Goal: Task Accomplishment & Management: Complete application form

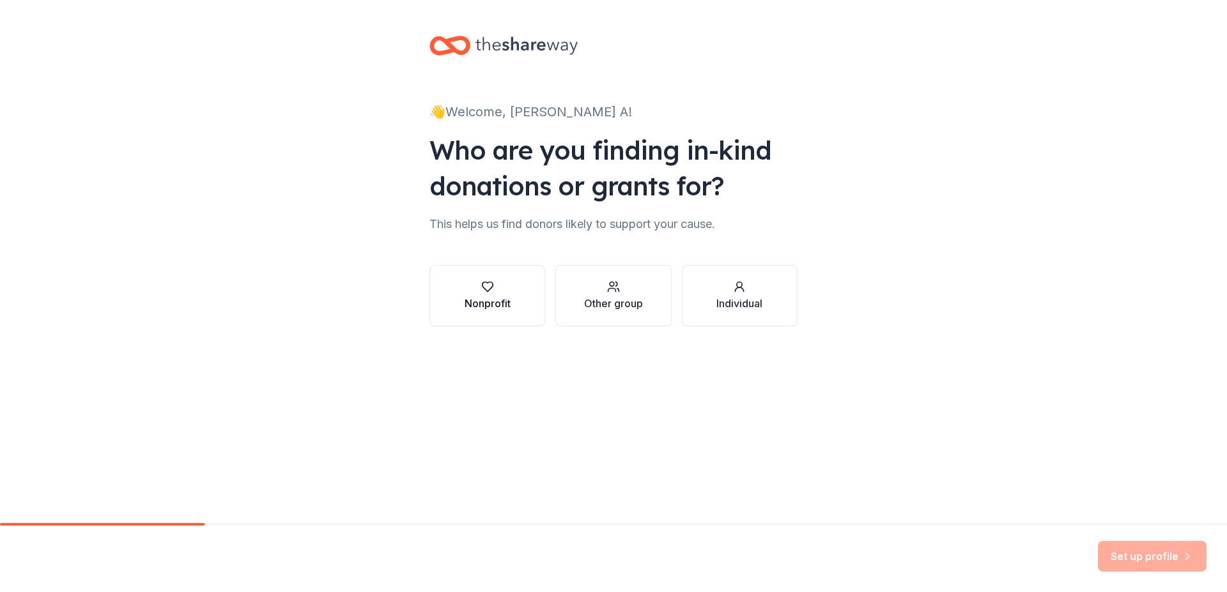
click at [479, 297] on div "Nonprofit" at bounding box center [488, 303] width 46 height 15
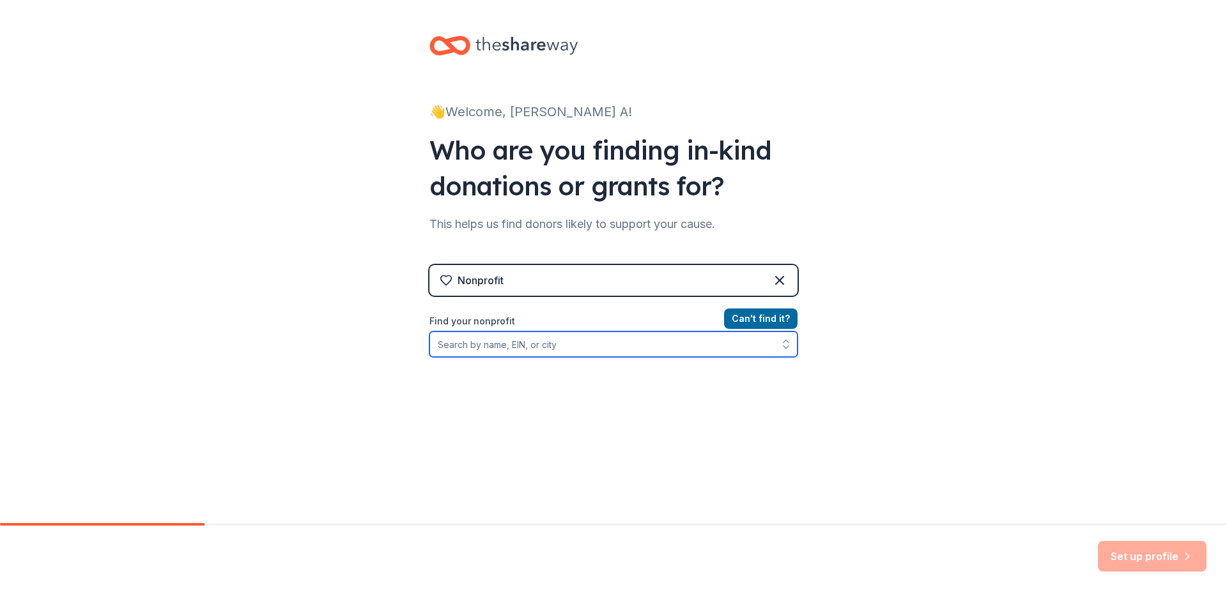
click at [454, 343] on input "Find your nonprofit" at bounding box center [613, 345] width 368 height 26
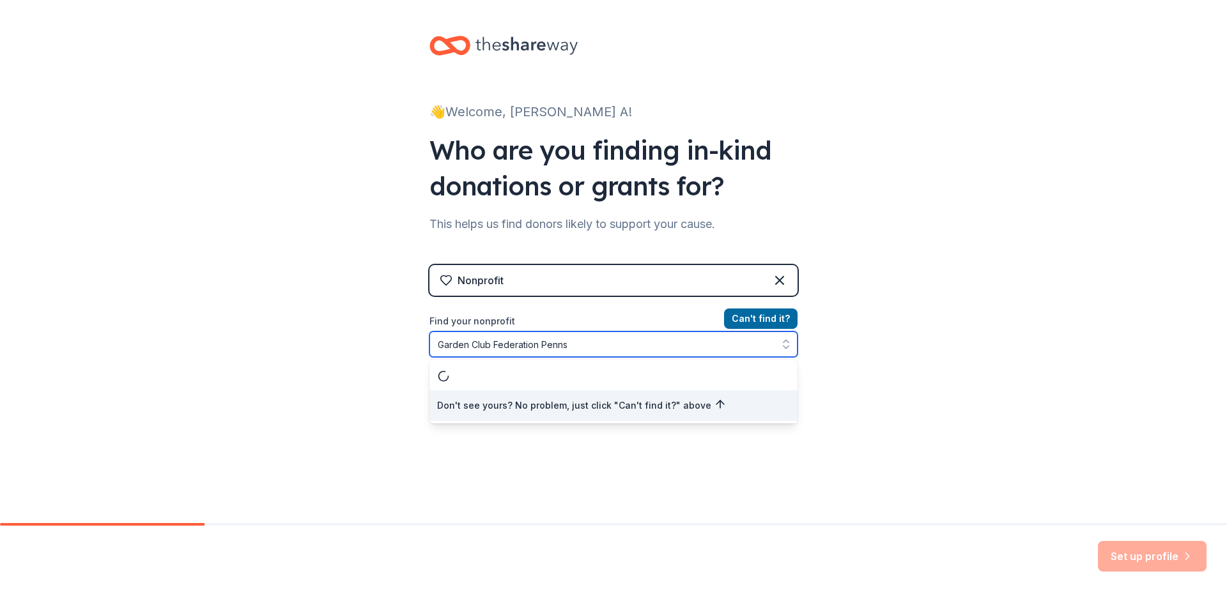
type input "Garden Club Federation Pennsy"
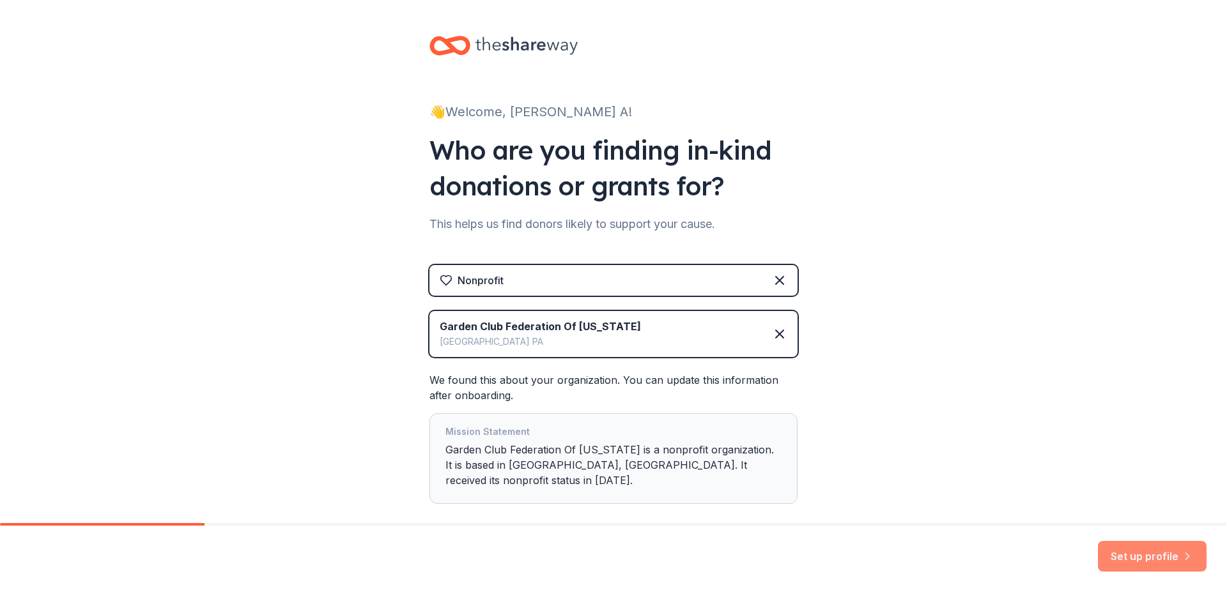
click at [1136, 559] on button "Set up profile" at bounding box center [1152, 556] width 109 height 31
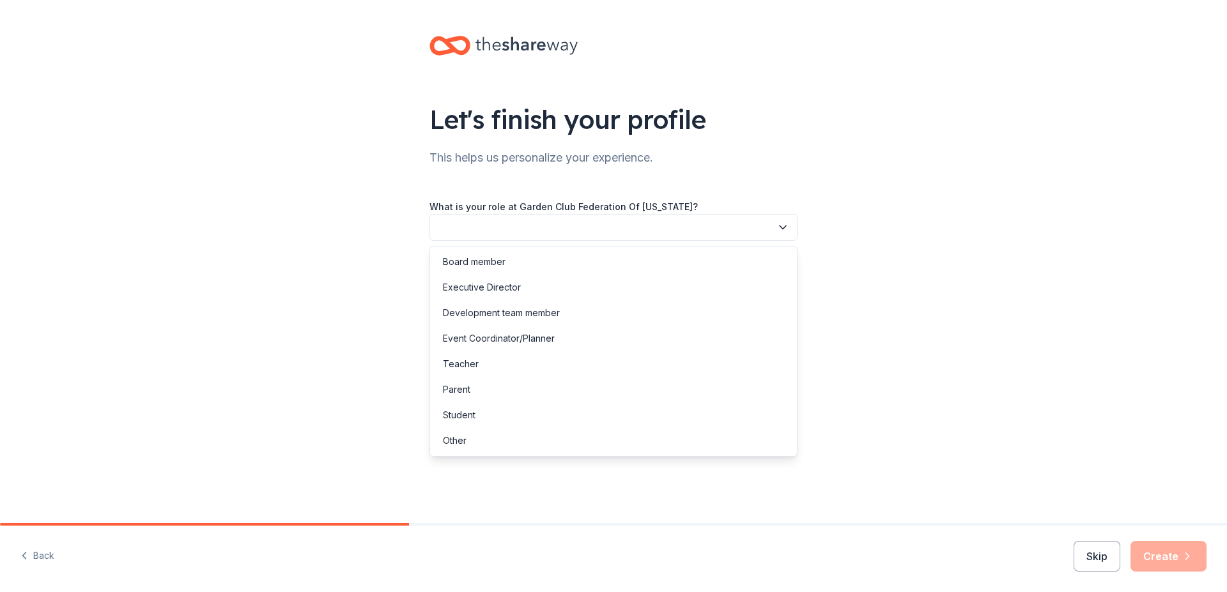
click at [458, 221] on button "button" at bounding box center [613, 227] width 368 height 27
click at [458, 260] on div "Board member" at bounding box center [474, 261] width 63 height 15
click at [517, 220] on span "Board member" at bounding box center [605, 227] width 334 height 15
click at [514, 226] on span "Board member" at bounding box center [605, 227] width 334 height 15
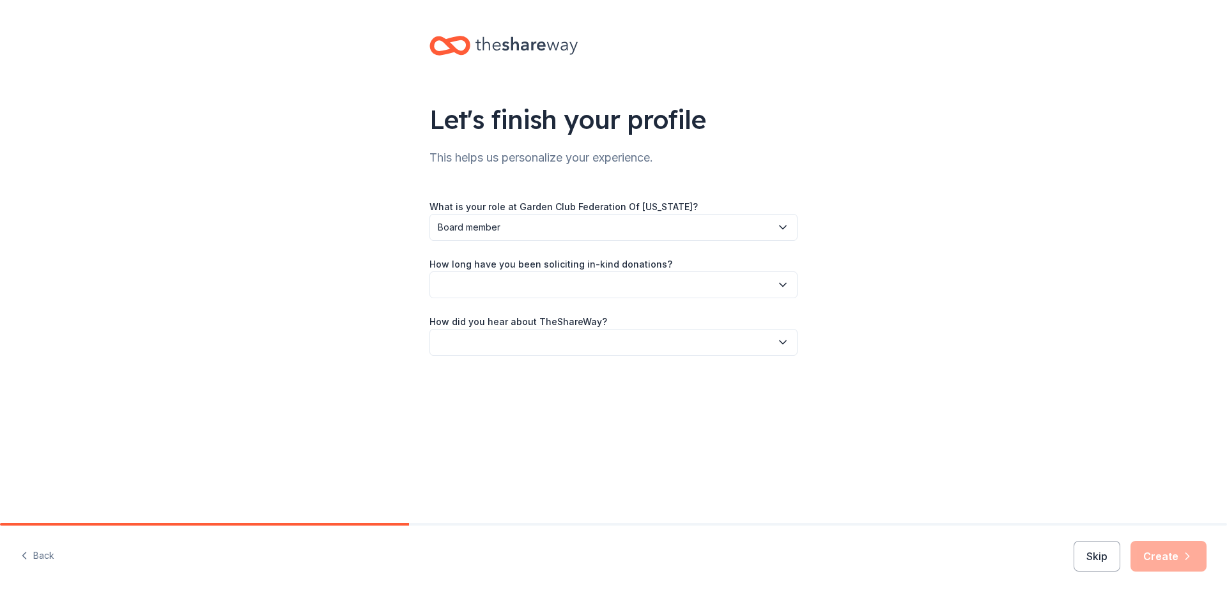
click at [782, 279] on icon "button" at bounding box center [782, 285] width 13 height 13
click at [488, 314] on div "This is my first time!" at bounding box center [483, 319] width 81 height 15
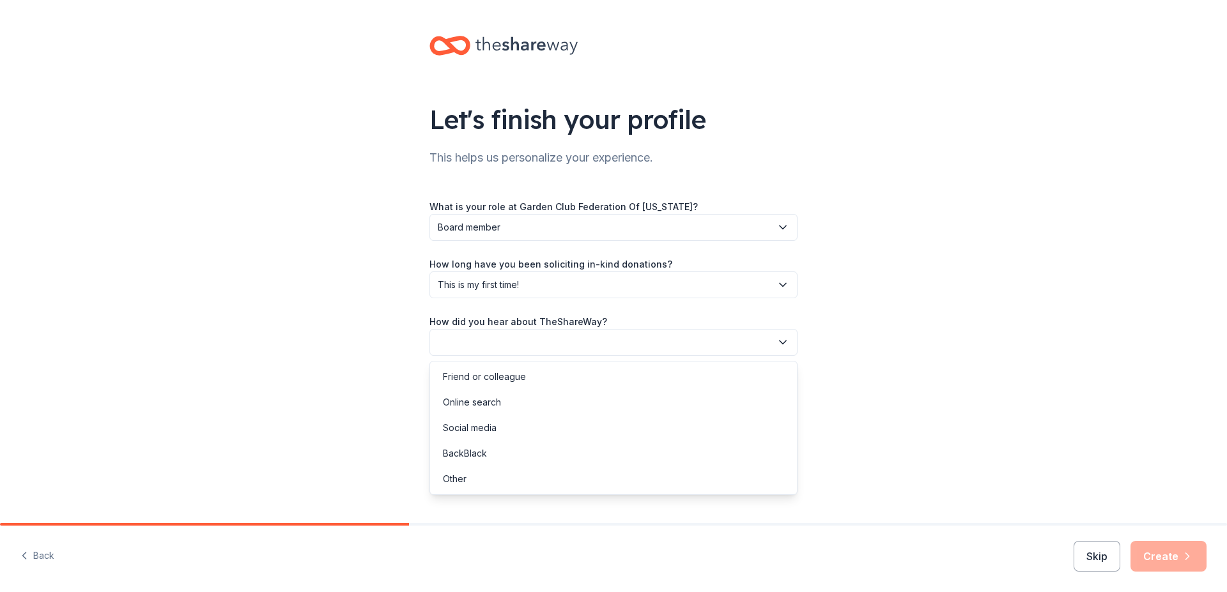
click at [783, 341] on icon "button" at bounding box center [782, 342] width 13 height 13
click at [459, 480] on div "Other" at bounding box center [455, 479] width 24 height 15
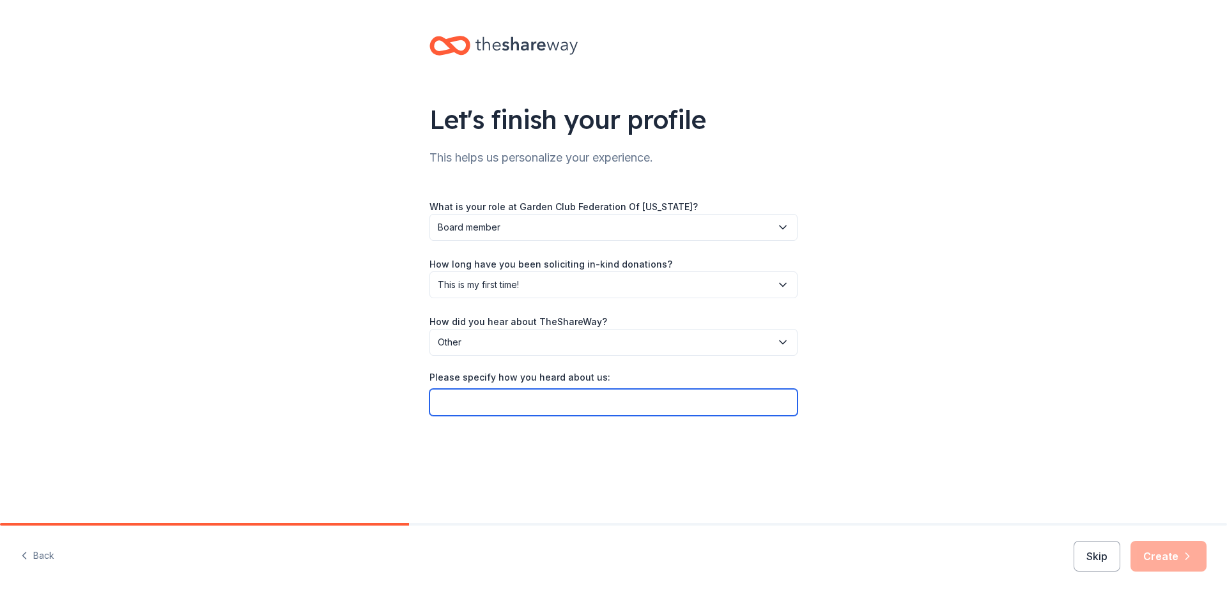
click at [450, 396] on input "Please specify how you heard about us:" at bounding box center [613, 402] width 368 height 27
type input "I visited local Amazon Store and asked Manager"
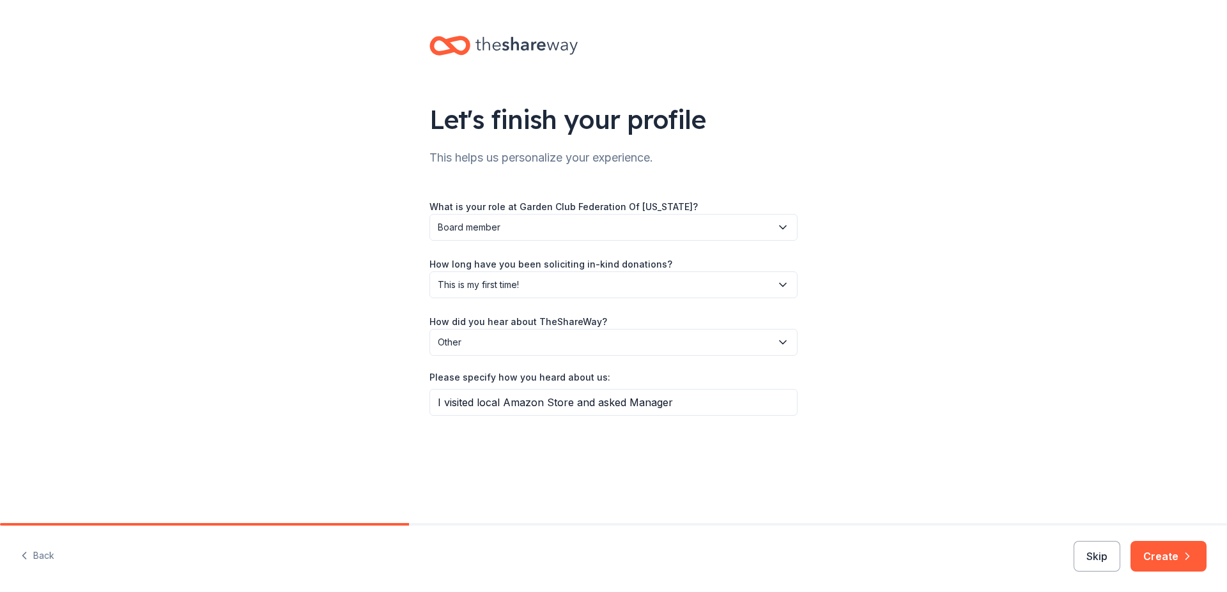
click at [785, 442] on div "Let's finish your profile This helps us personalize your experience. What is yo…" at bounding box center [613, 238] width 409 height 477
click at [1178, 557] on button "Create" at bounding box center [1168, 556] width 76 height 31
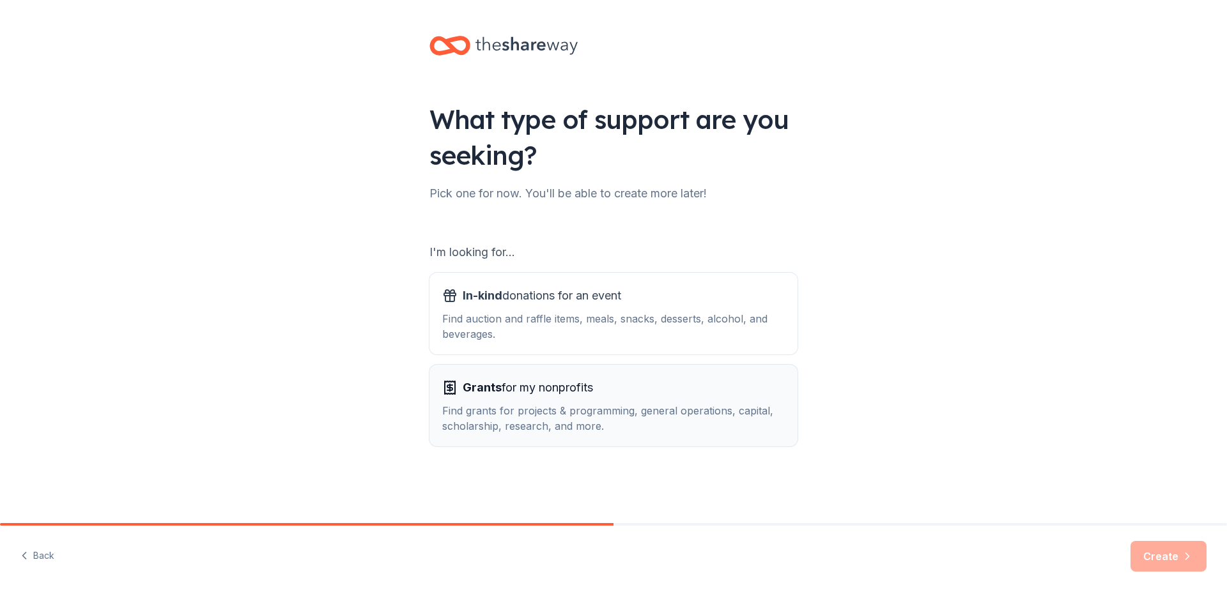
click at [510, 390] on span "Grants for my nonprofits" at bounding box center [528, 388] width 130 height 20
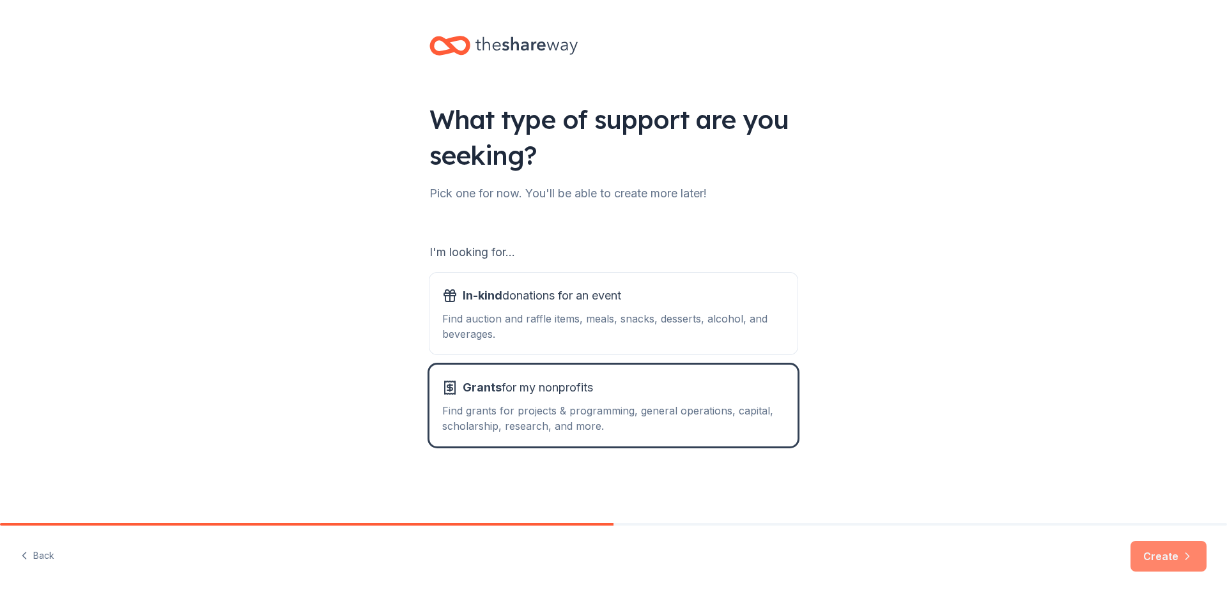
click at [1166, 547] on button "Create" at bounding box center [1168, 556] width 76 height 31
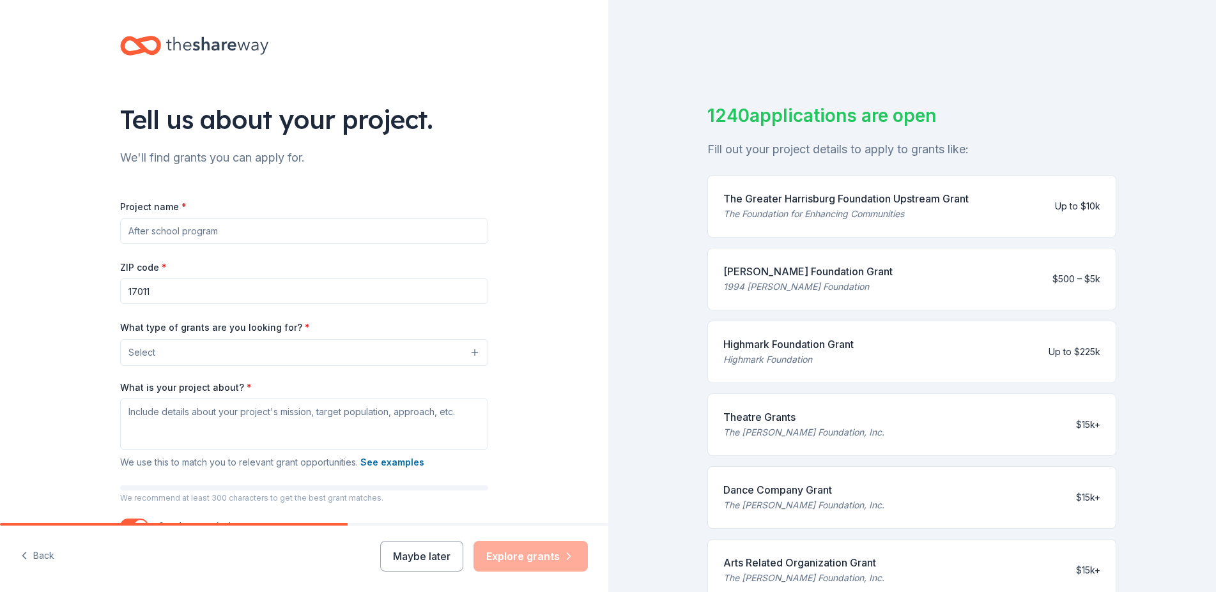
click at [137, 233] on input "Project name *" at bounding box center [304, 232] width 368 height 26
type input "Garden Club Federation [US_STATE]'s Garden Party"
drag, startPoint x: 123, startPoint y: 289, endPoint x: 157, endPoint y: 291, distance: 34.0
click at [157, 291] on input "17011" at bounding box center [304, 292] width 368 height 26
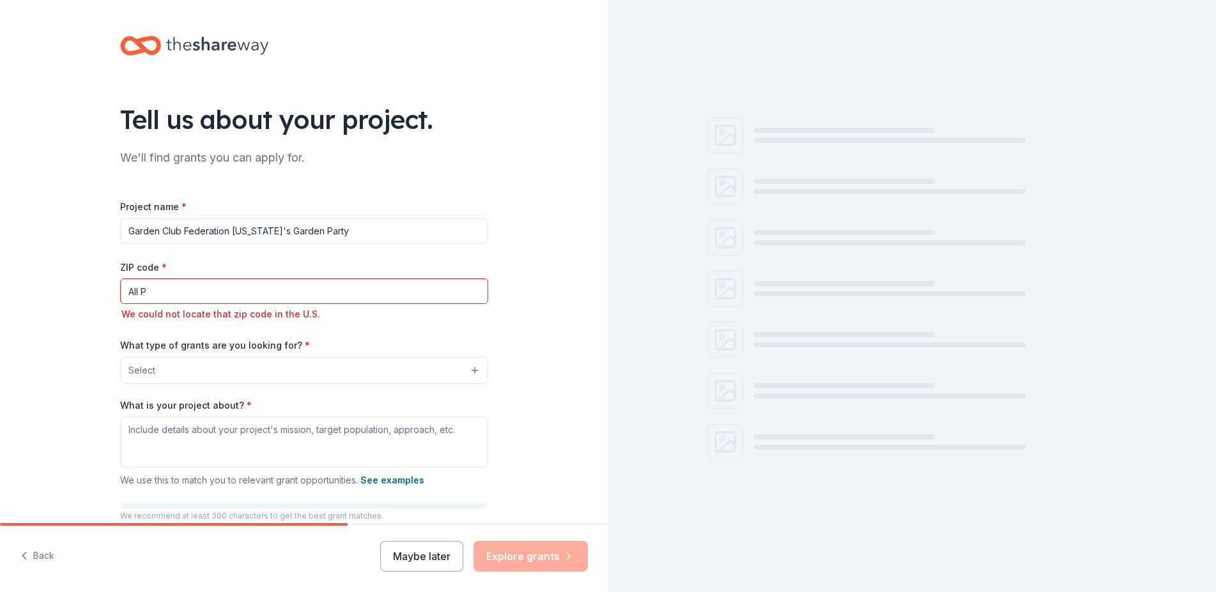
drag, startPoint x: 125, startPoint y: 291, endPoint x: 144, endPoint y: 293, distance: 18.6
click at [144, 293] on input "All P" at bounding box center [304, 292] width 368 height 26
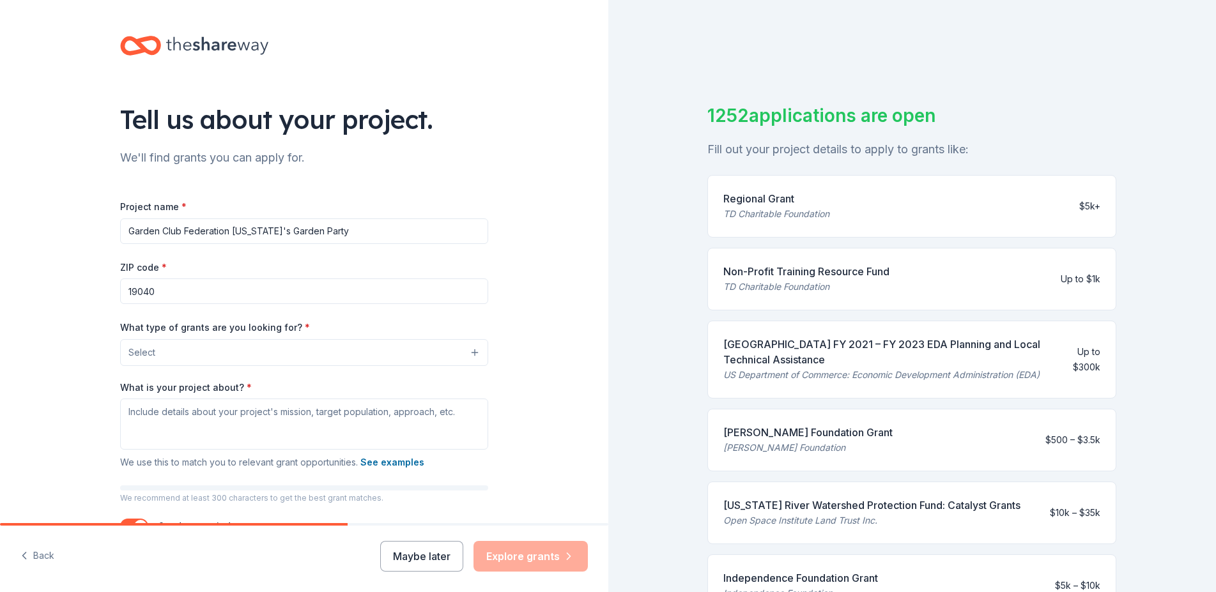
type input "19040"
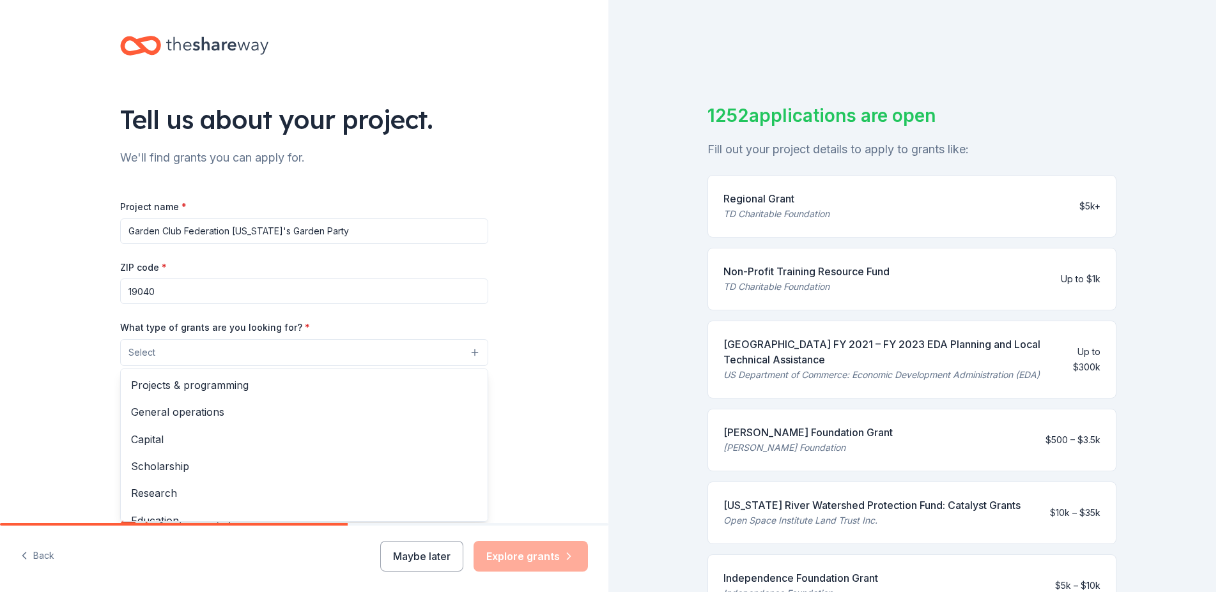
click at [472, 348] on button "Select" at bounding box center [304, 352] width 368 height 27
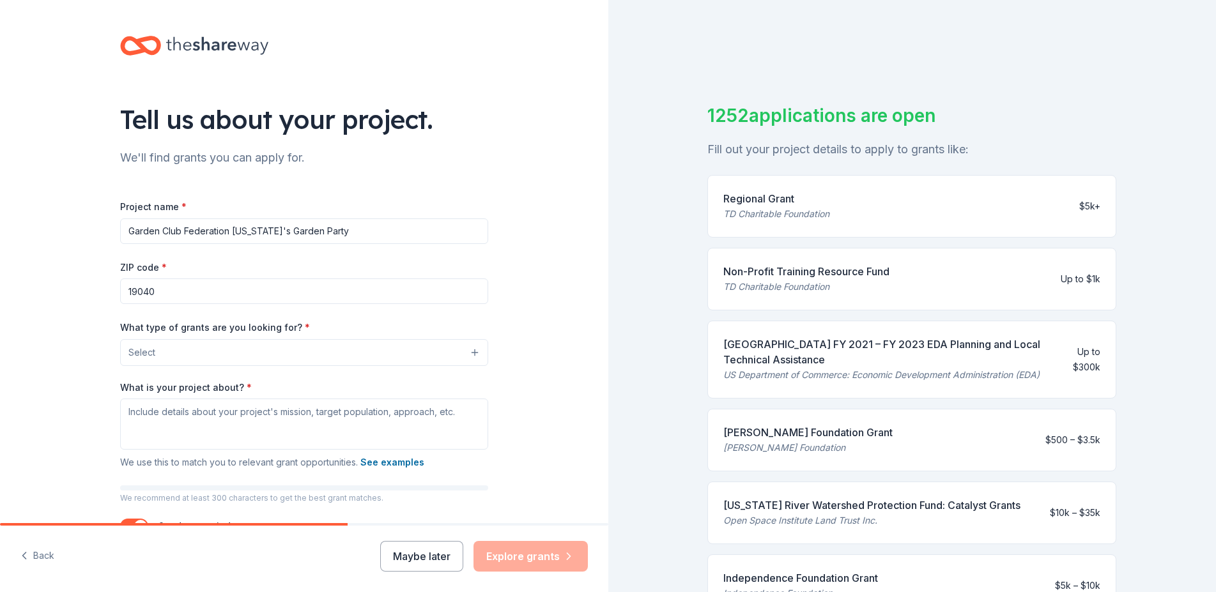
click at [133, 347] on span "Select" at bounding box center [141, 352] width 27 height 15
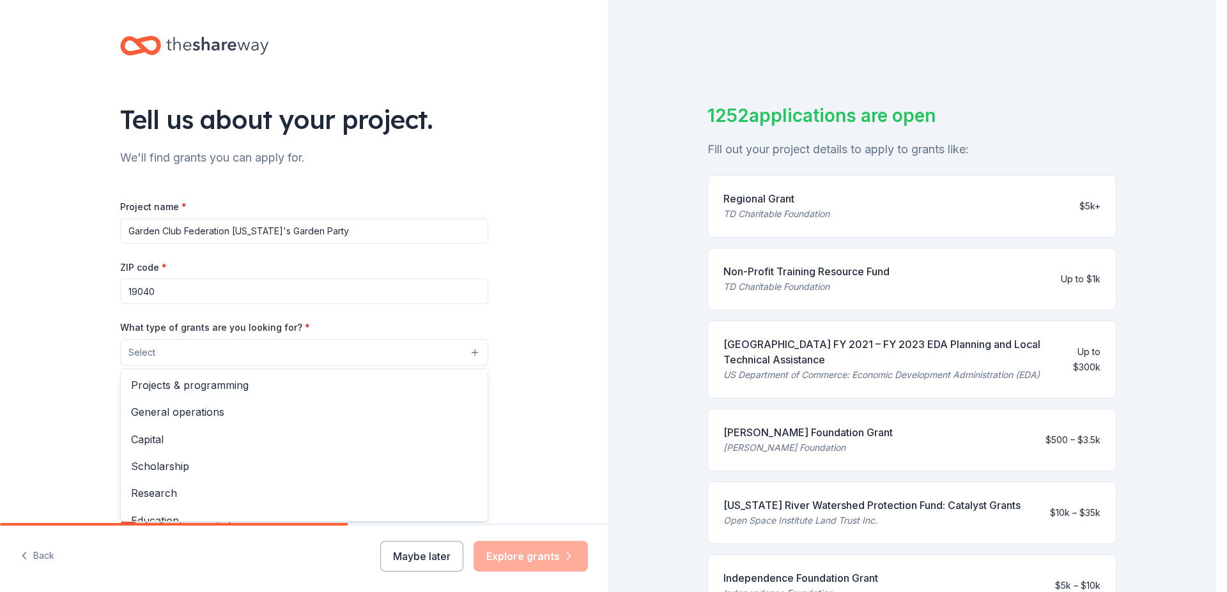
click at [156, 344] on button "Select" at bounding box center [304, 352] width 368 height 27
click at [148, 438] on span "Capital" at bounding box center [304, 439] width 346 height 17
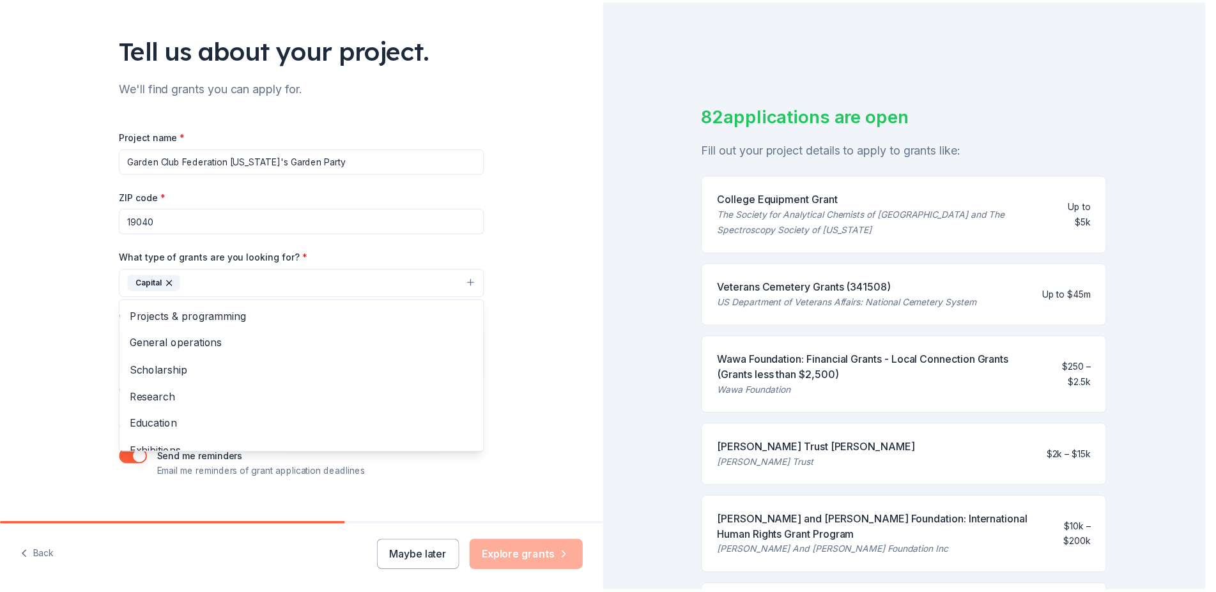
scroll to position [89, 0]
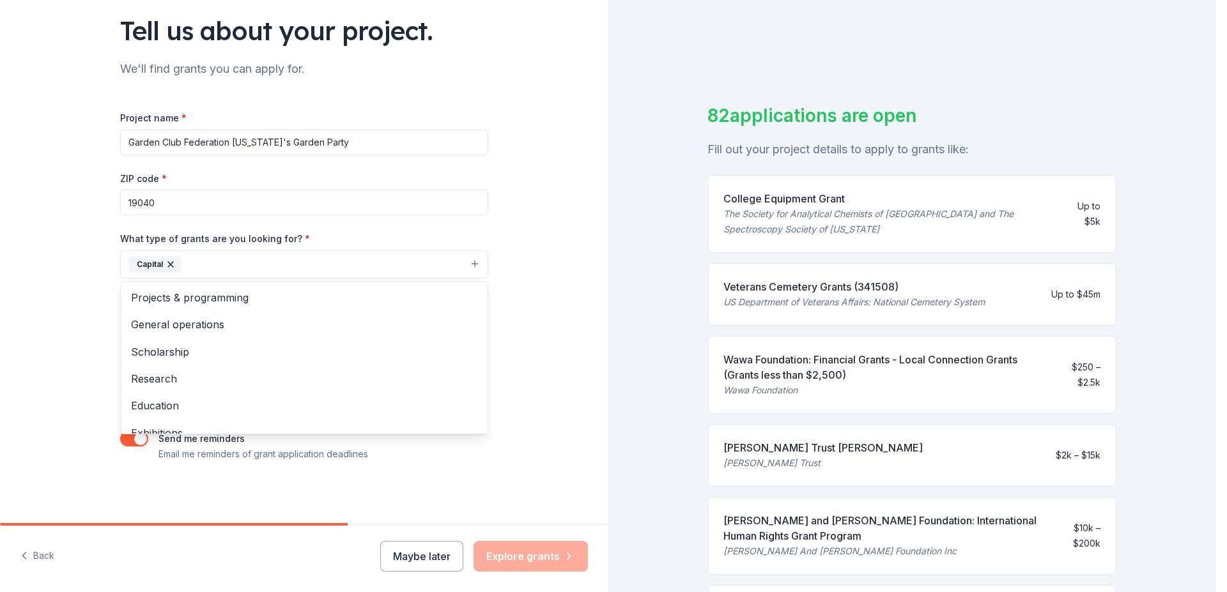
click at [534, 429] on div "Tell us about your project. We'll find grants you can apply for. Project name *…" at bounding box center [304, 217] width 608 height 612
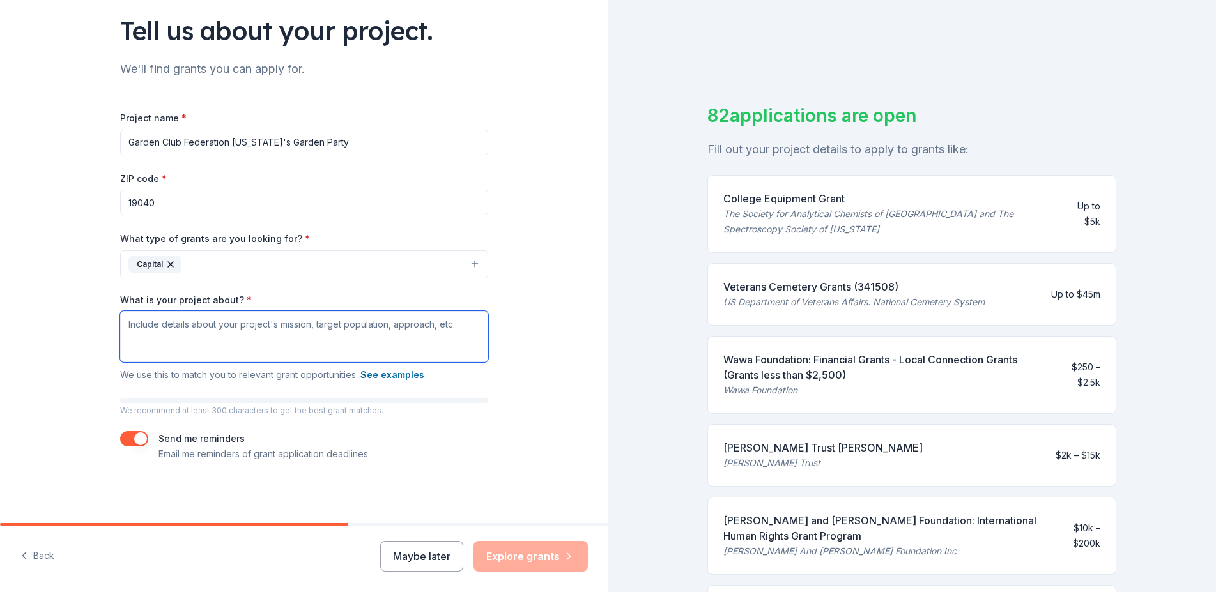
click at [143, 343] on textarea "What is your project about? *" at bounding box center [304, 336] width 368 height 51
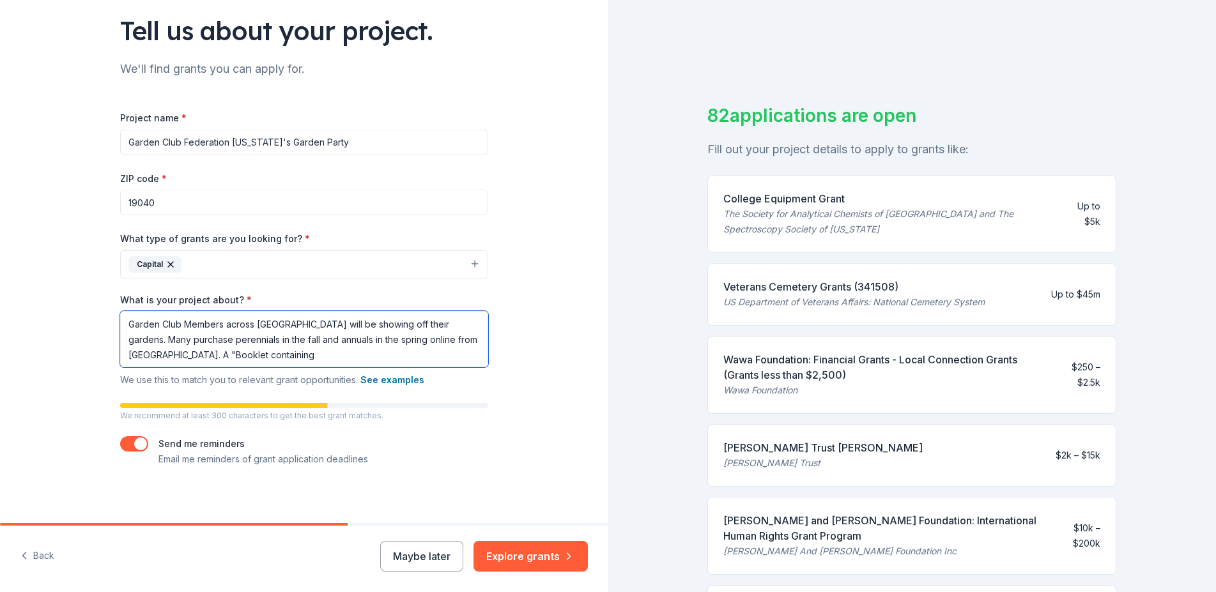
click at [160, 355] on textarea "Garden Club Members across [GEOGRAPHIC_DATA] will be showing off their gardens.…" at bounding box center [304, 339] width 368 height 56
click at [223, 354] on textarea "Garden Club Members across [GEOGRAPHIC_DATA] will be showing off their gardens.…" at bounding box center [304, 339] width 368 height 56
click at [390, 353] on textarea "Garden Club Members across [GEOGRAPHIC_DATA] will be showing off their gardens.…" at bounding box center [304, 339] width 368 height 56
click at [424, 356] on textarea "Garden Club Members across [GEOGRAPHIC_DATA] will be showing off their gardens.…" at bounding box center [304, 339] width 368 height 56
drag, startPoint x: 362, startPoint y: 337, endPoint x: 385, endPoint y: 337, distance: 22.4
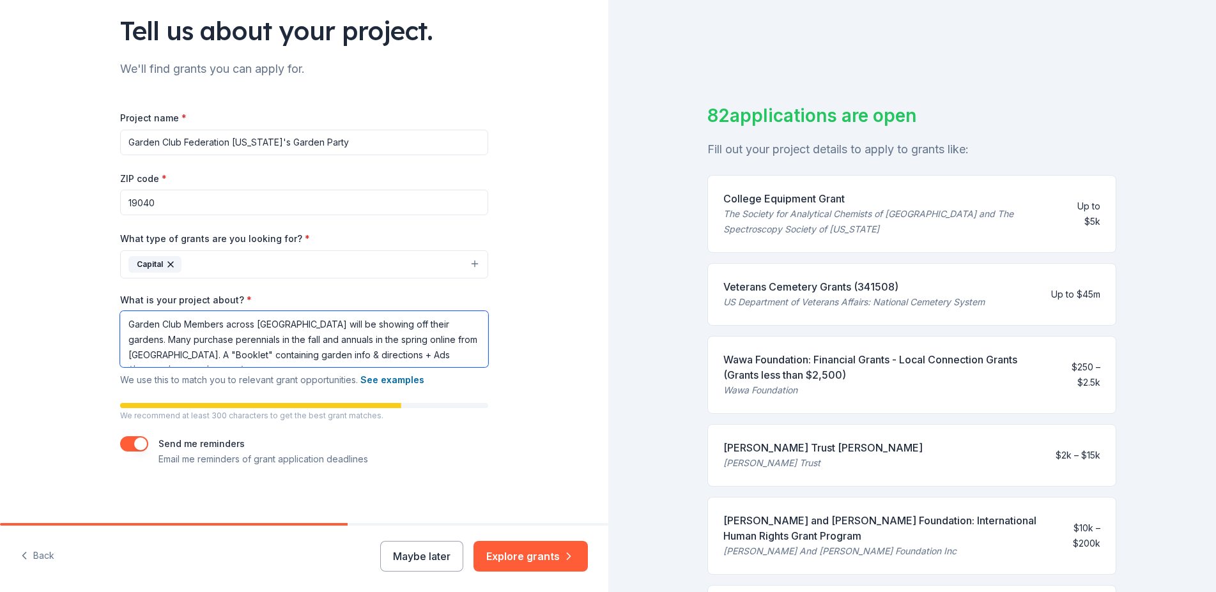
click at [385, 337] on textarea "Garden Club Members across [GEOGRAPHIC_DATA] will be showing off their gardens.…" at bounding box center [304, 339] width 368 height 56
type textarea "Garden Club Members across [GEOGRAPHIC_DATA] will be showing off their gardens.…"
click at [467, 399] on div "Project name * Garden Club Federation [US_STATE]'s Garden Party ZIP code * 1904…" at bounding box center [304, 288] width 368 height 357
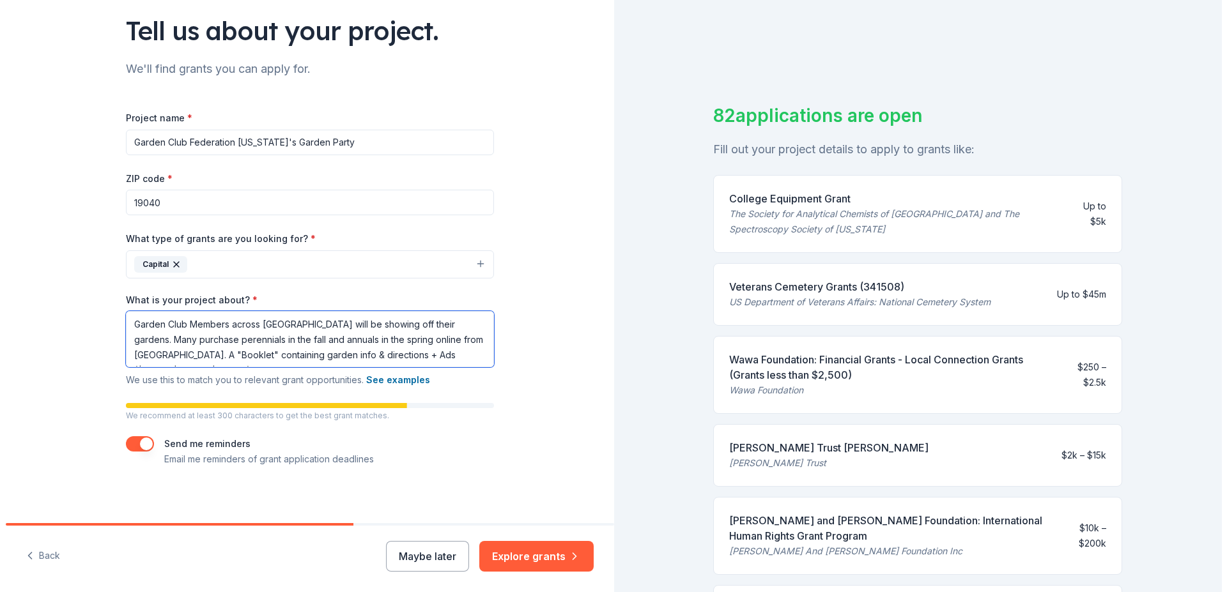
scroll to position [1, 0]
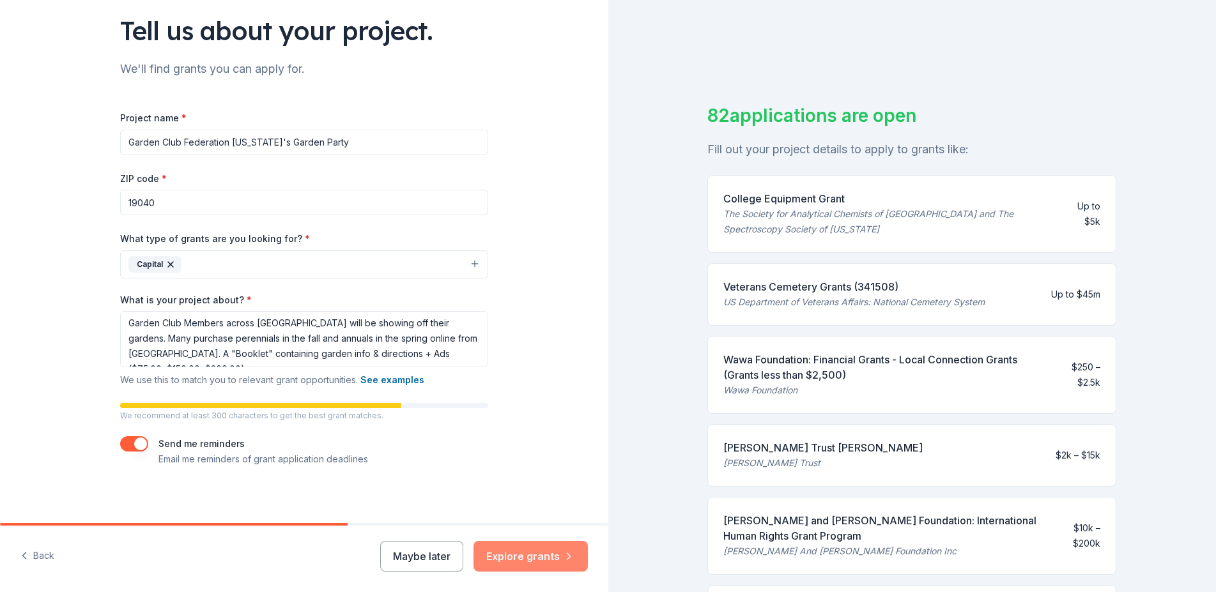
click at [541, 558] on button "Explore grants" at bounding box center [531, 556] width 114 height 31
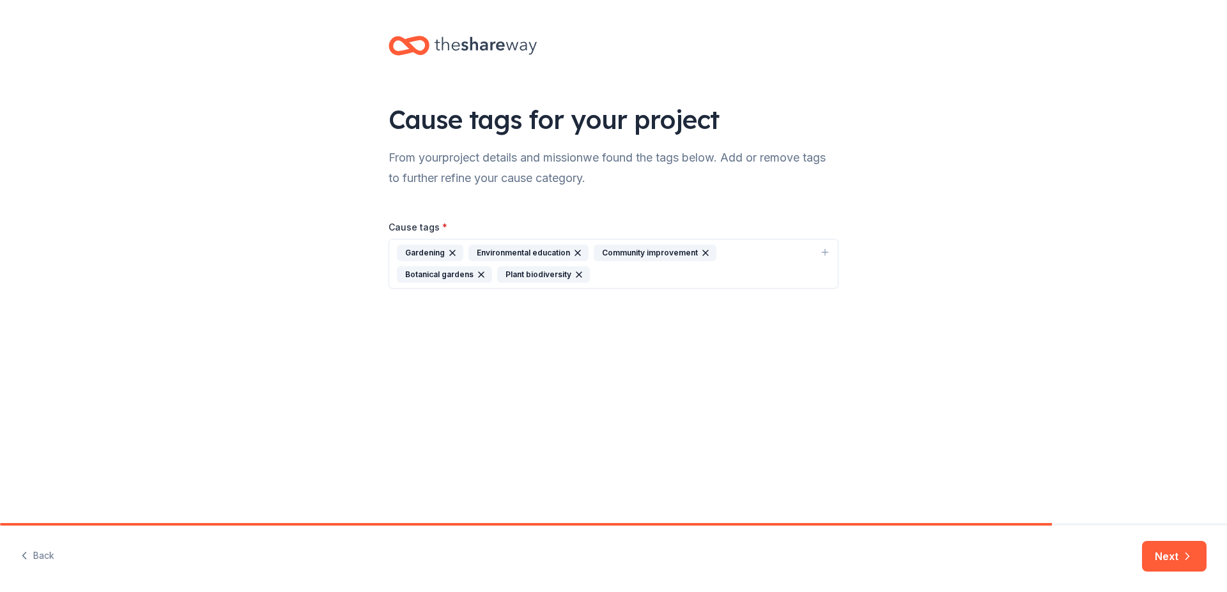
click at [419, 248] on div "Gardening" at bounding box center [430, 253] width 66 height 17
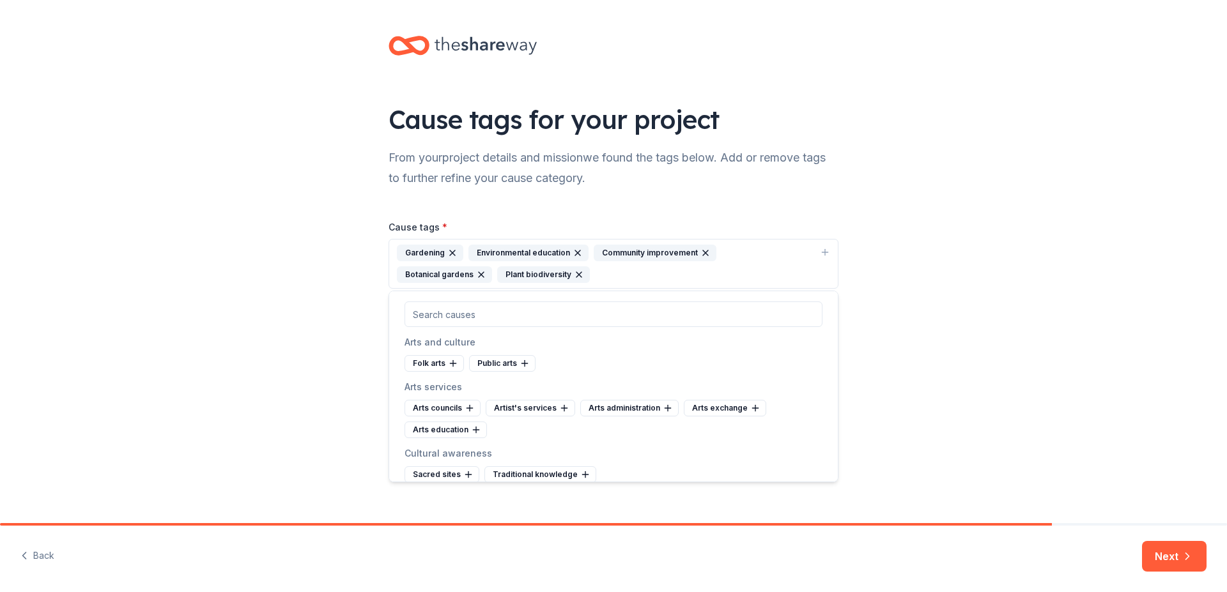
click at [434, 249] on div "Gardening" at bounding box center [430, 253] width 66 height 17
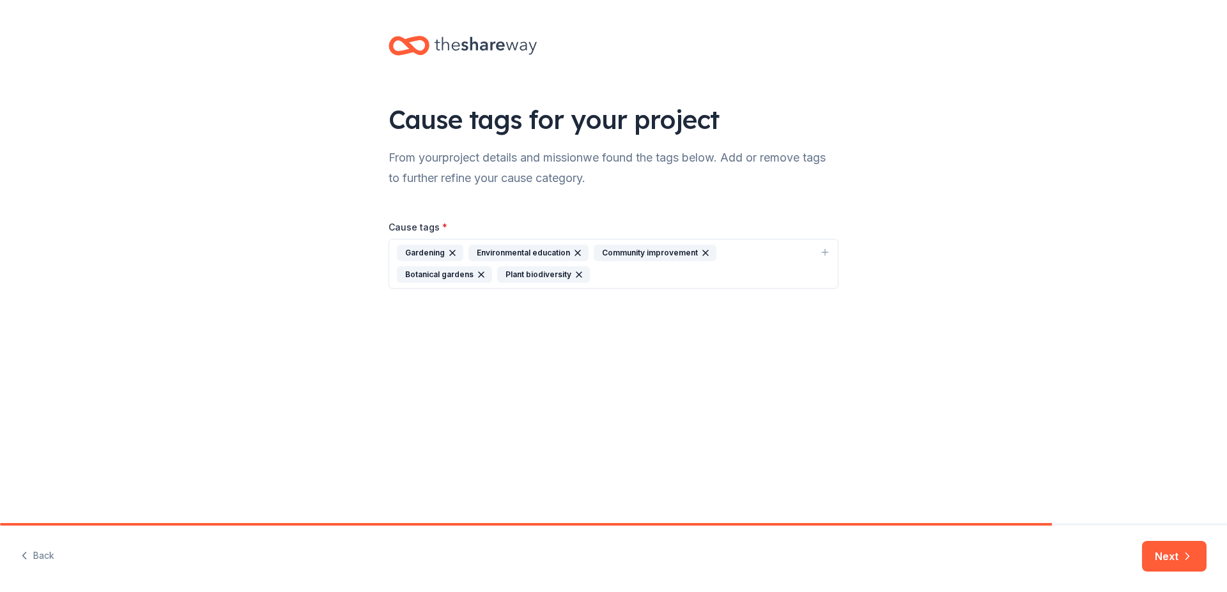
click at [433, 253] on div "Gardening" at bounding box center [430, 253] width 66 height 17
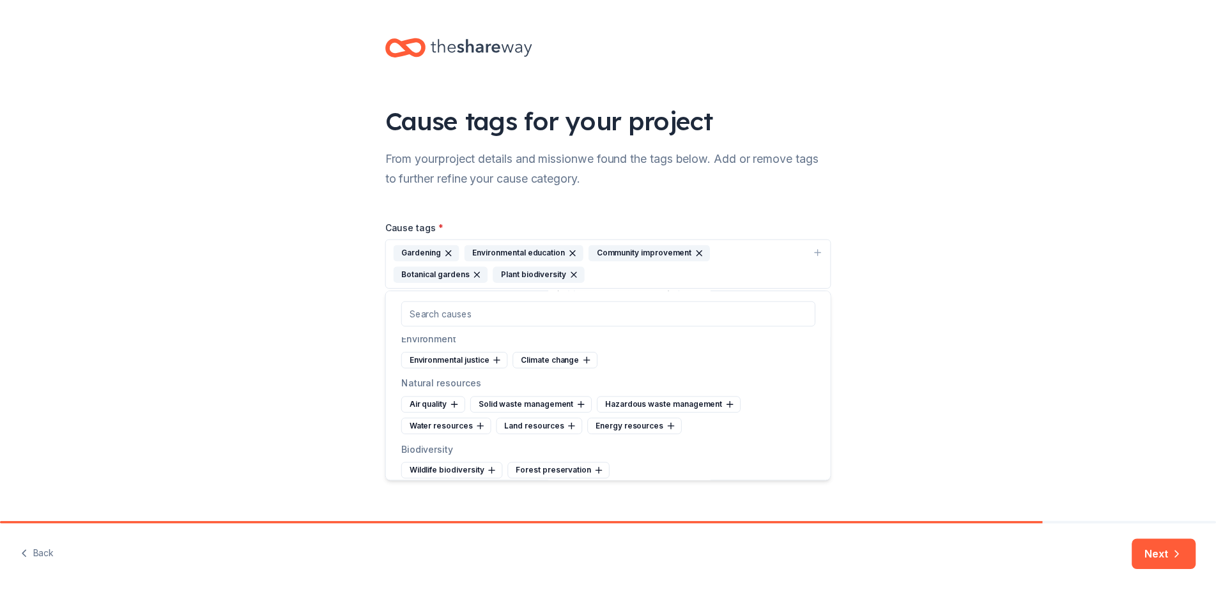
scroll to position [997, 0]
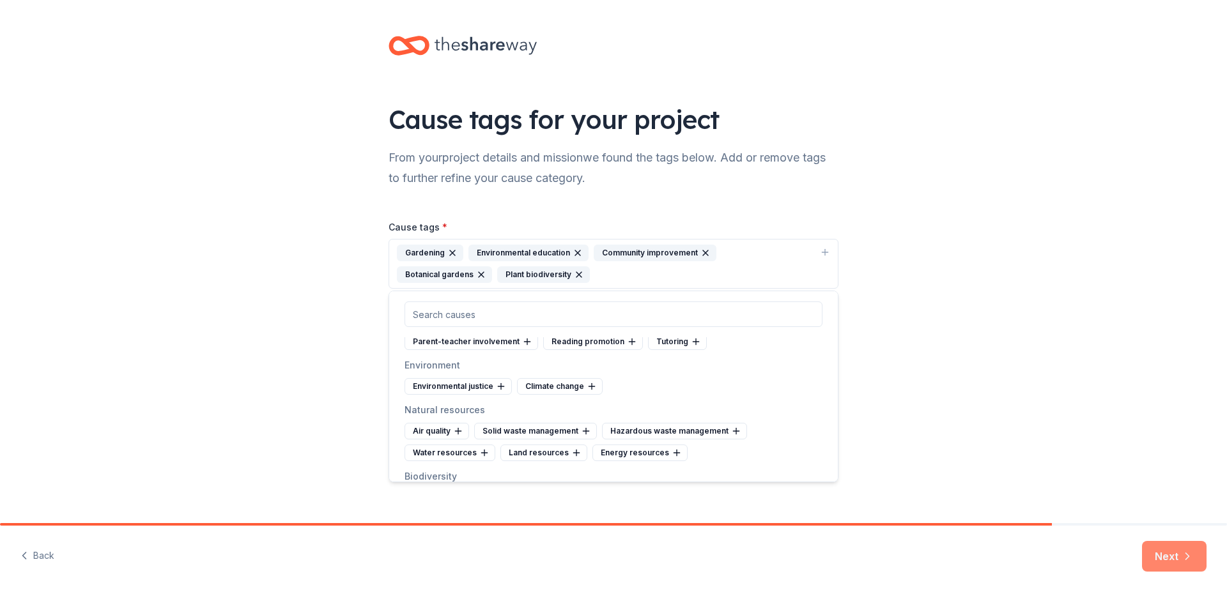
click at [1167, 553] on button "Next" at bounding box center [1174, 556] width 65 height 31
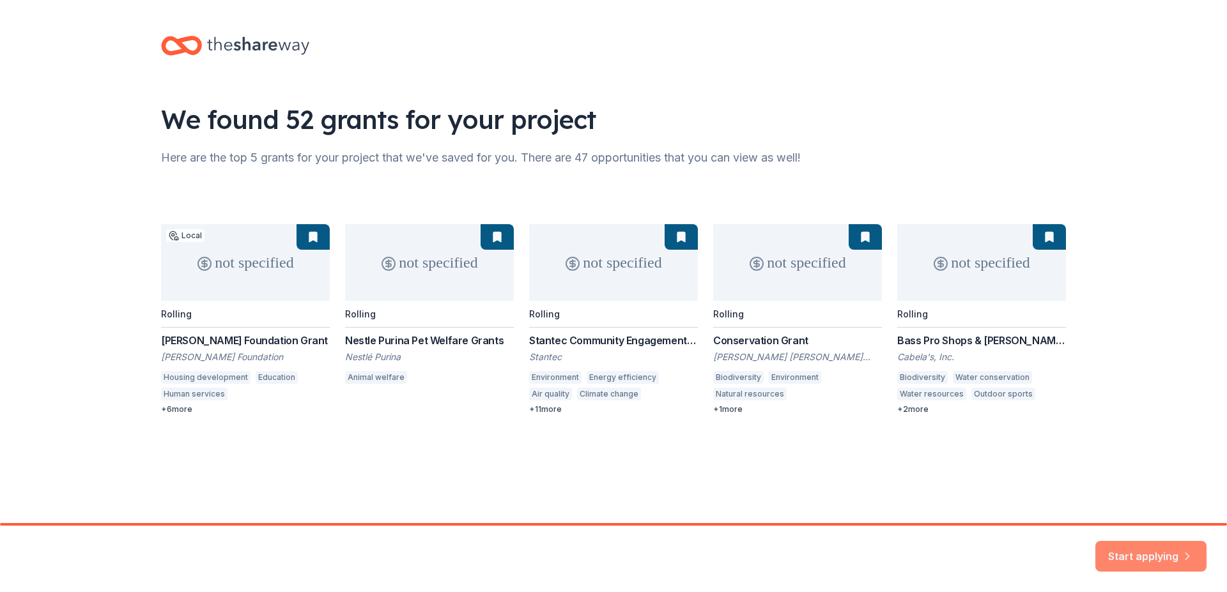
click at [1126, 550] on button "Start applying" at bounding box center [1150, 549] width 111 height 31
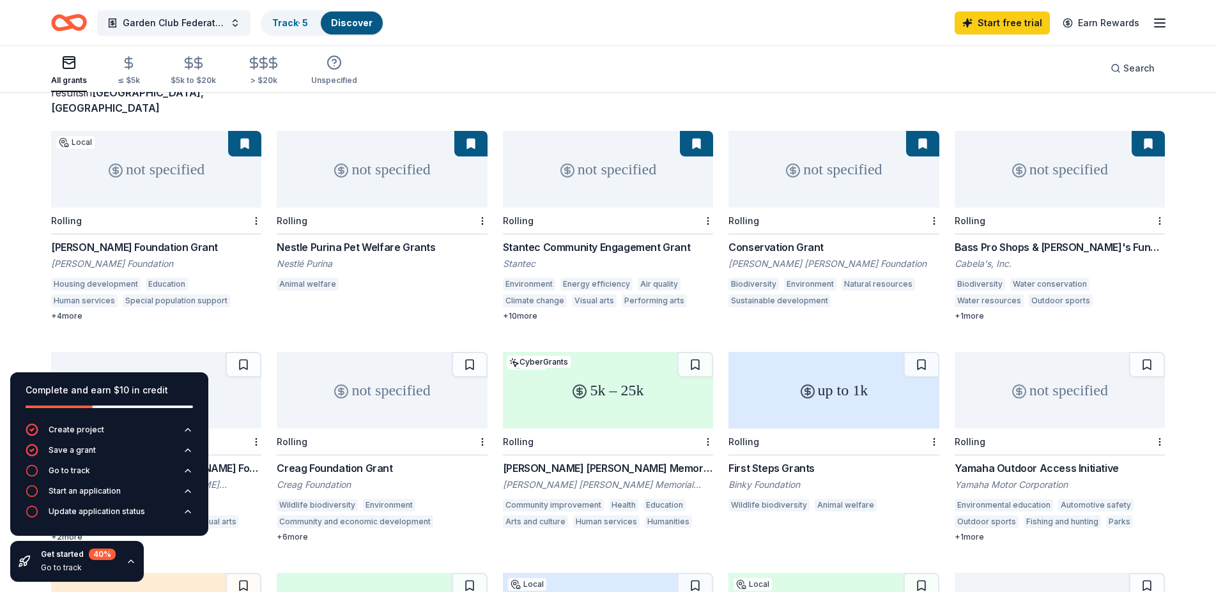
scroll to position [65, 0]
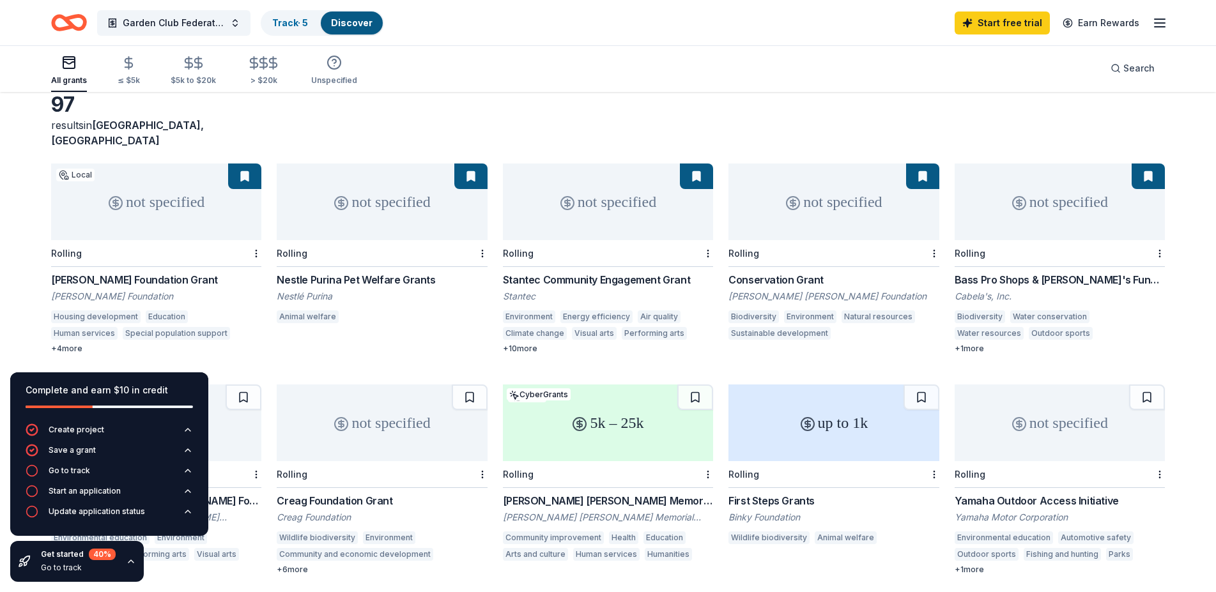
click at [103, 272] on div "[PERSON_NAME] Foundation Grant" at bounding box center [156, 279] width 210 height 15
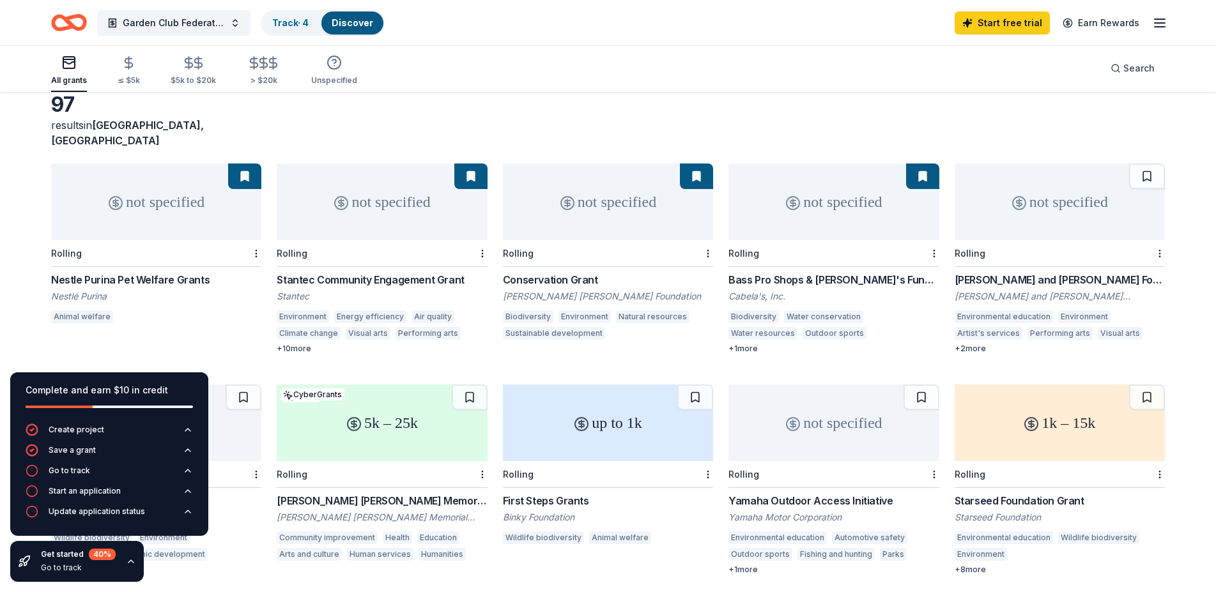
click at [334, 272] on div "Stantec Community Engagement Grant" at bounding box center [382, 279] width 210 height 15
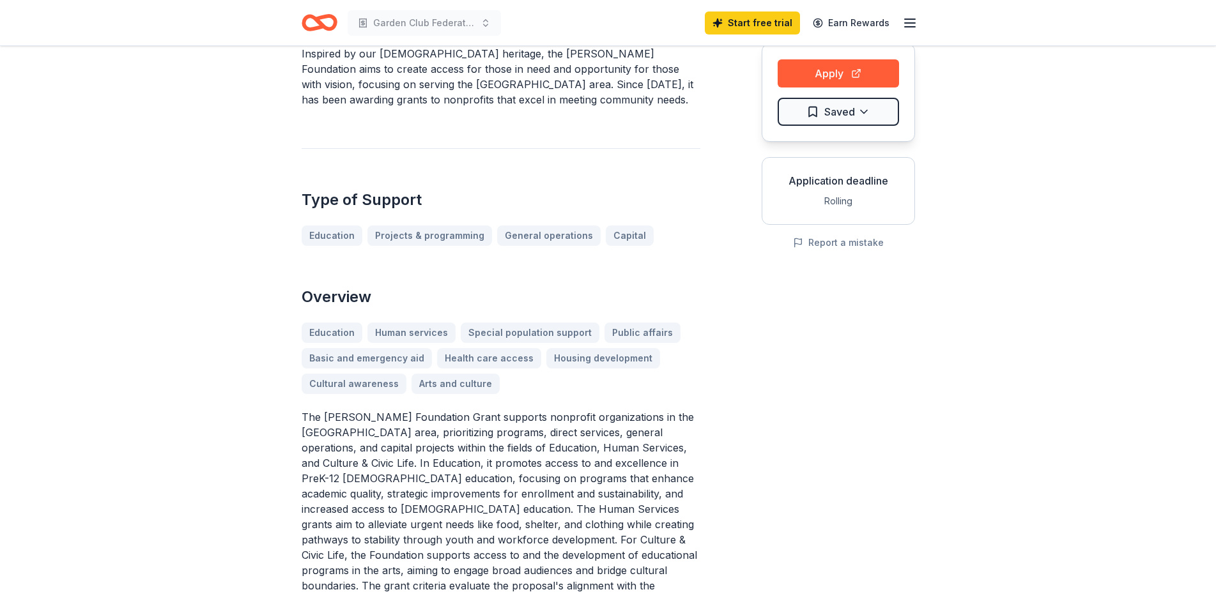
scroll to position [196, 0]
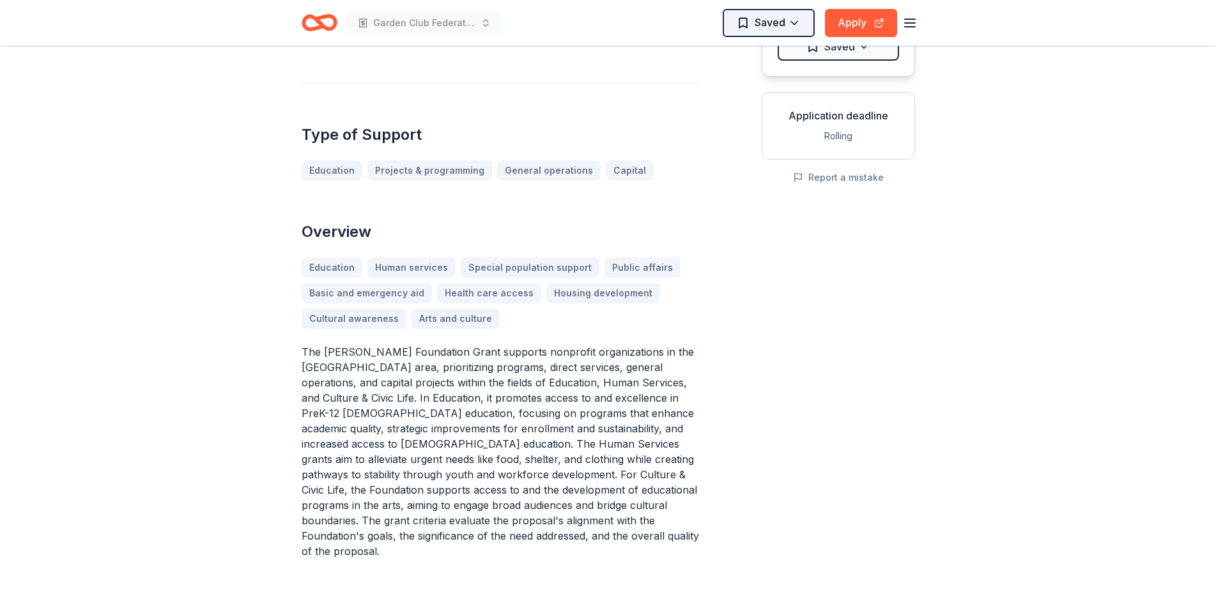
click at [768, 15] on html "Garden Club Federation Pennsylvania's Garden Party Saved Apply Connelly Foundat…" at bounding box center [608, 100] width 1216 height 592
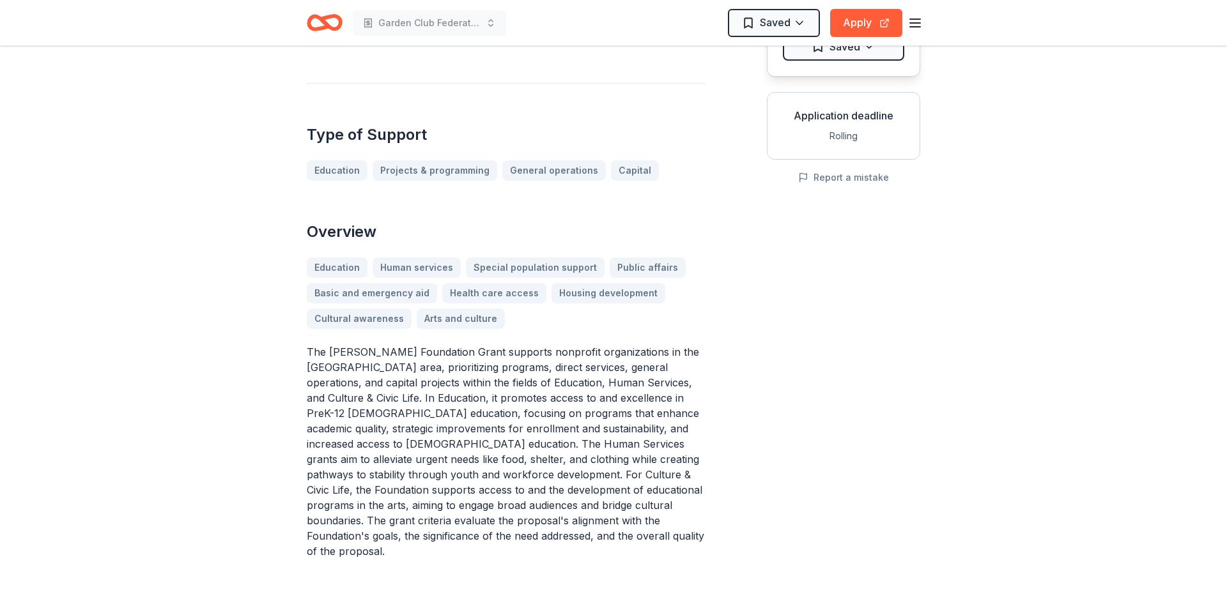
click at [733, 321] on html "Garden Club Federation Pennsylvania's Garden Party Saved Apply Connelly Foundat…" at bounding box center [613, 100] width 1227 height 592
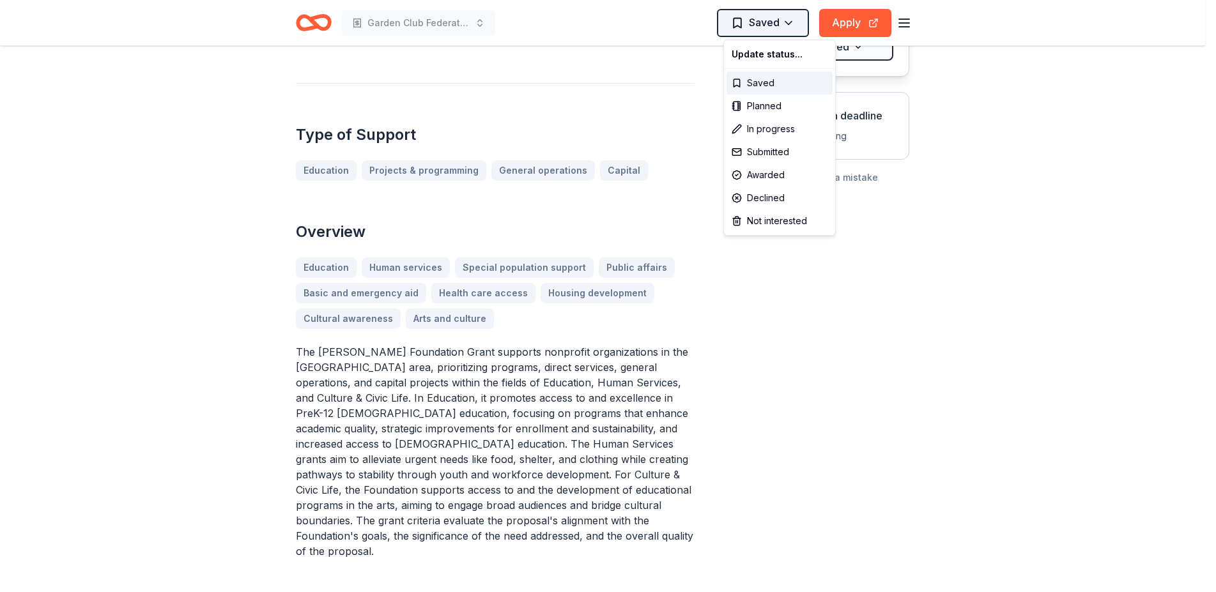
click at [757, 13] on html "Garden Club Federation Pennsylvania's Garden Party Saved Apply Connelly Foundat…" at bounding box center [608, 100] width 1216 height 592
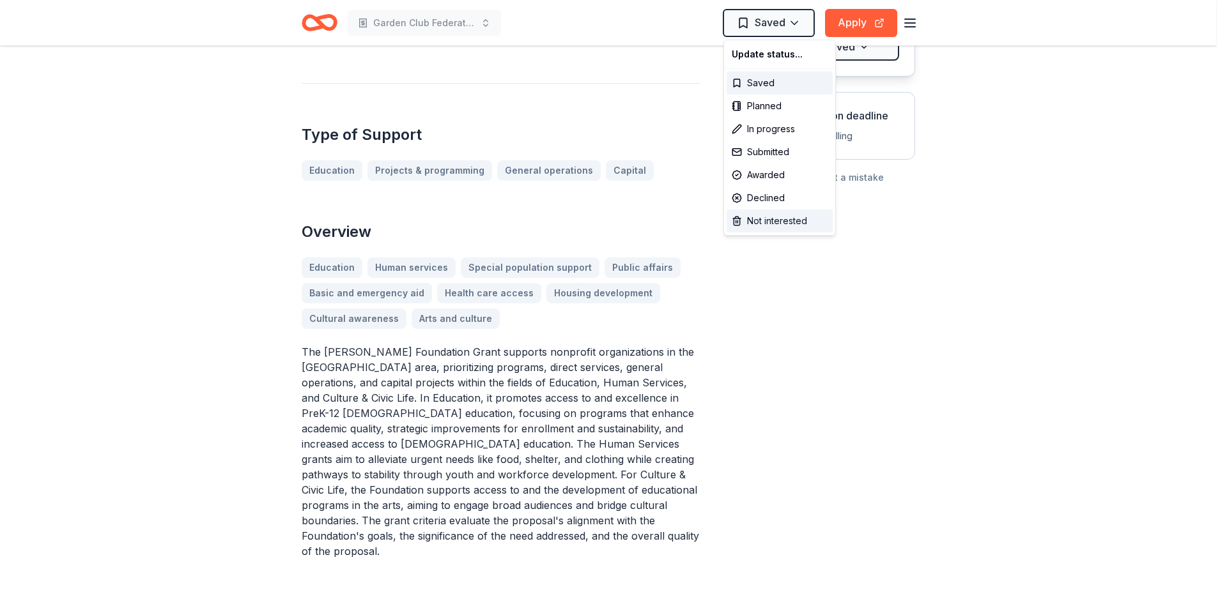
click at [781, 222] on div "Not interested" at bounding box center [780, 221] width 106 height 23
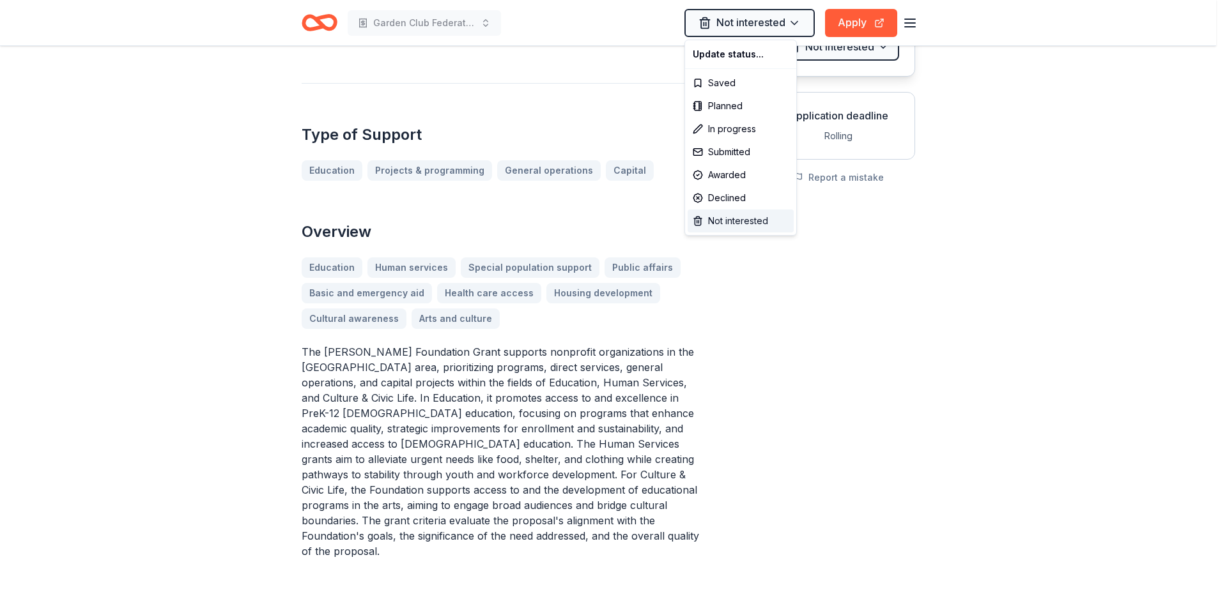
click at [712, 220] on div "Not interested" at bounding box center [741, 221] width 106 height 23
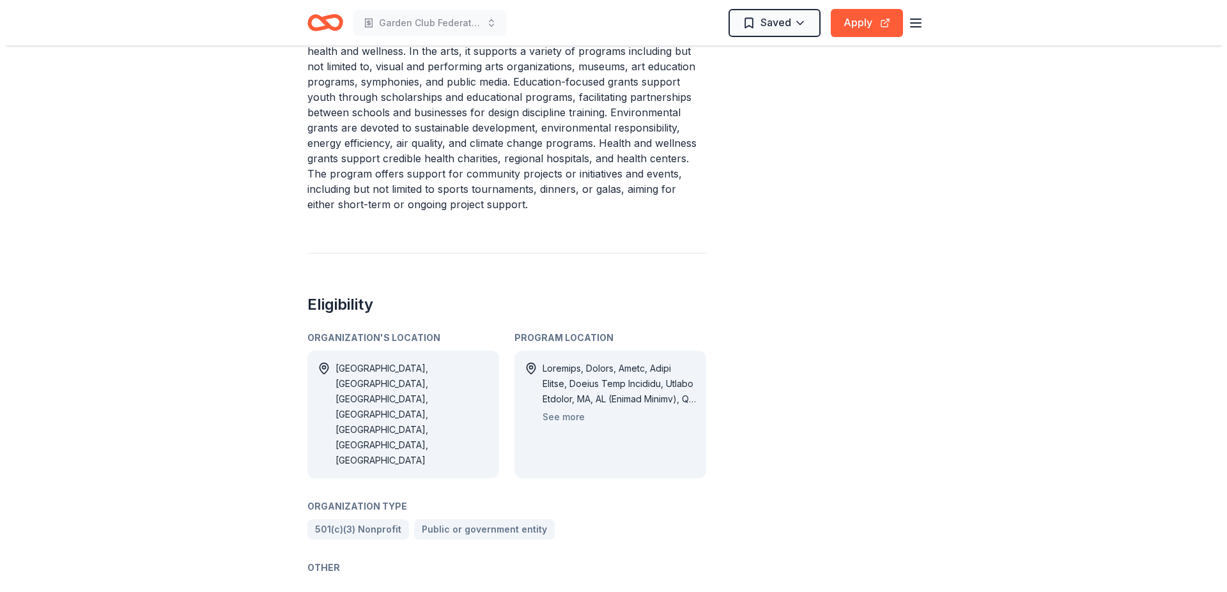
scroll to position [587, 0]
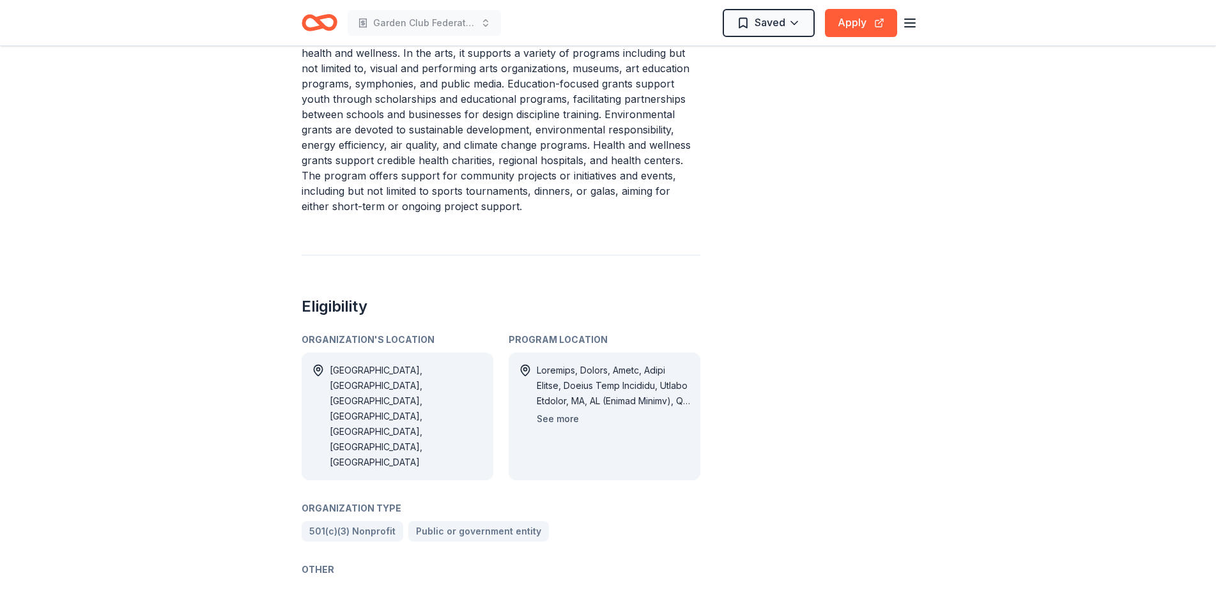
click at [557, 412] on button "See more" at bounding box center [558, 419] width 42 height 15
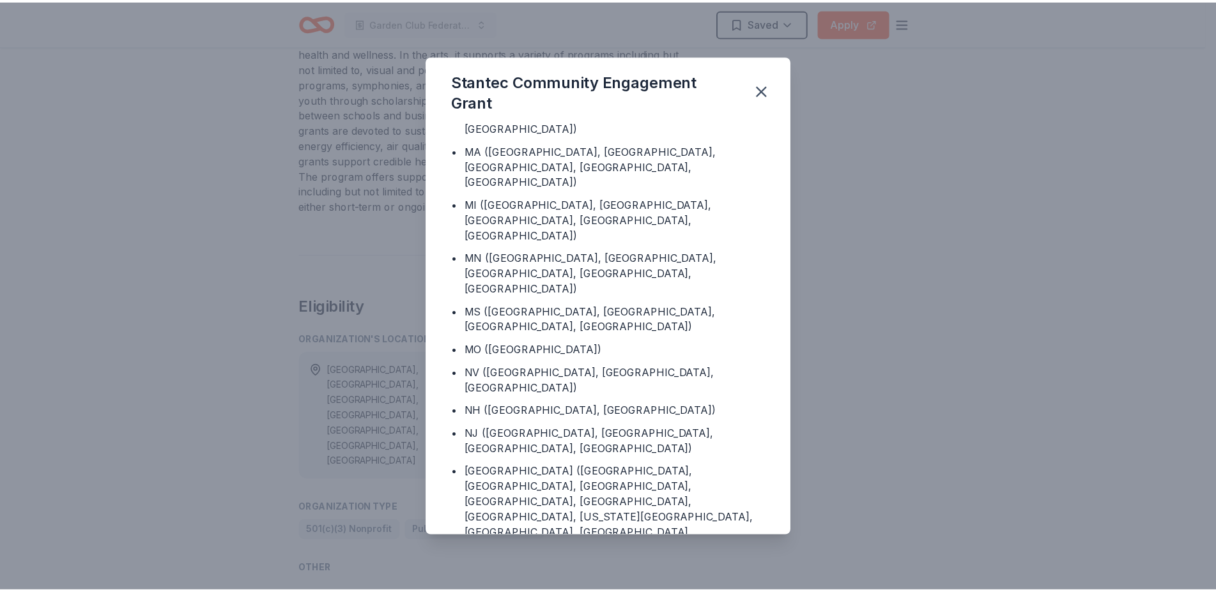
scroll to position [767, 0]
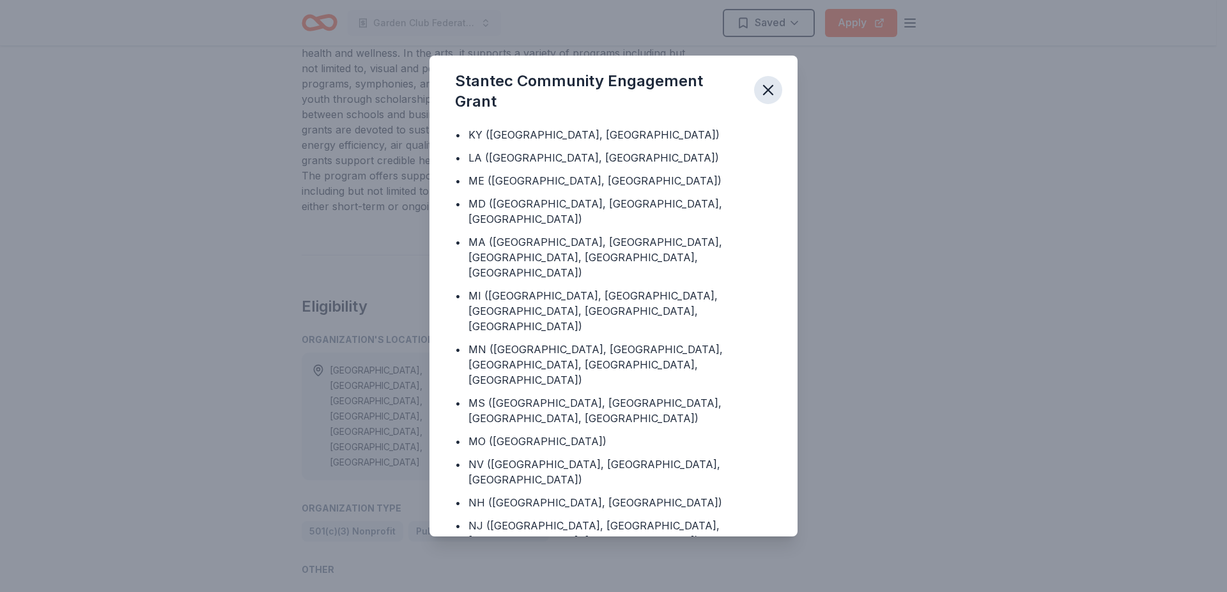
click at [765, 91] on icon "button" at bounding box center [768, 90] width 18 height 18
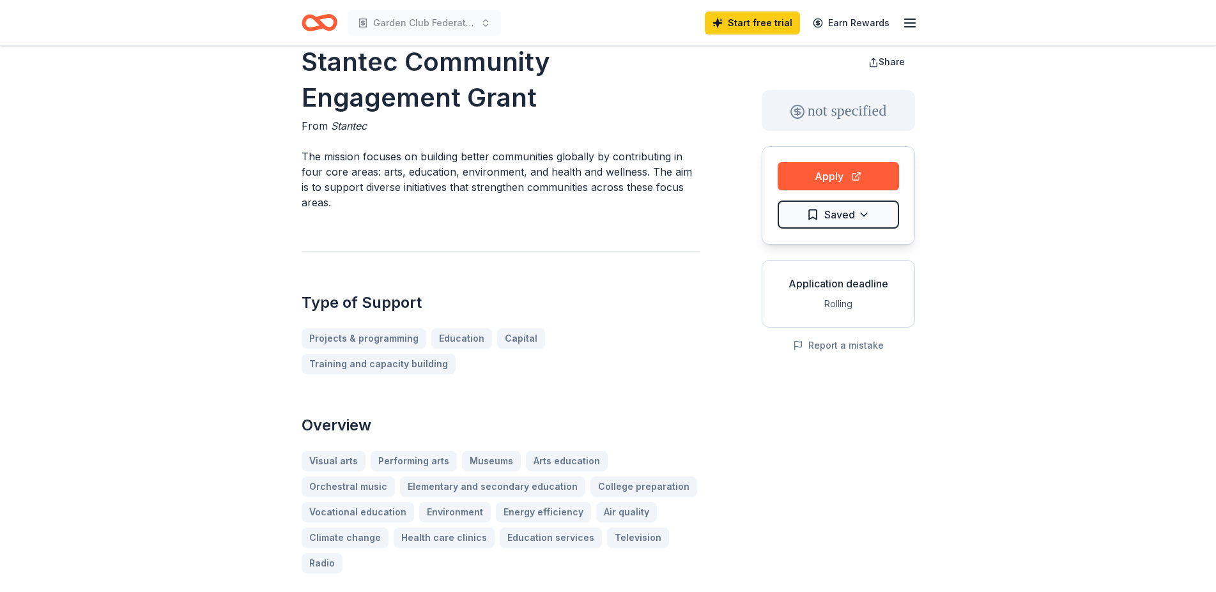
scroll to position [0, 0]
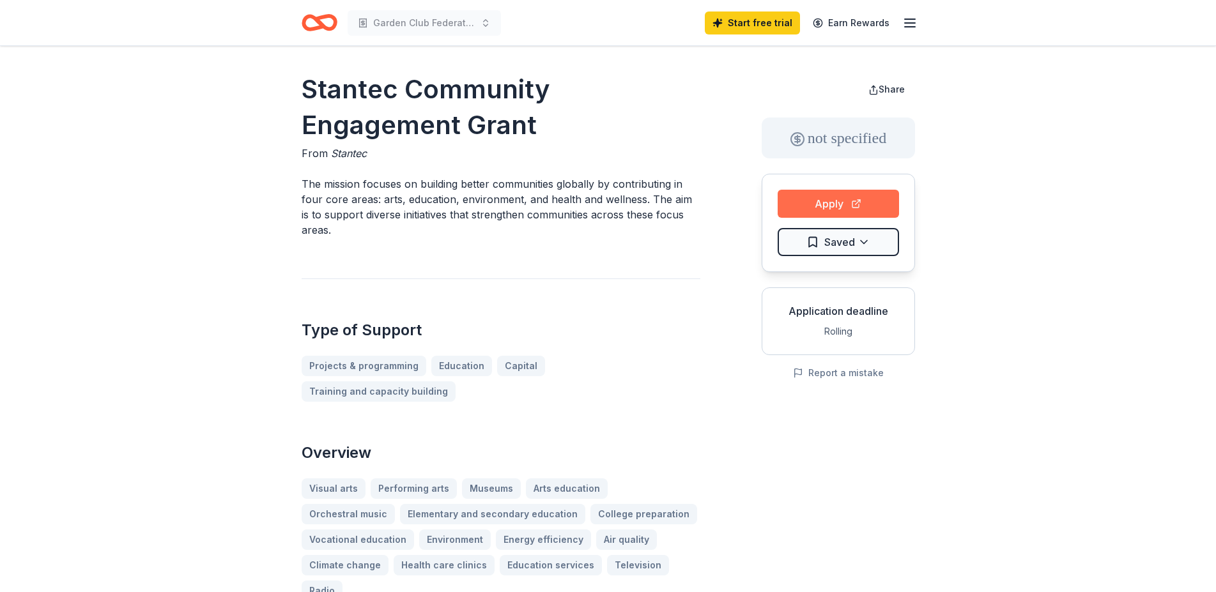
click at [829, 197] on button "Apply" at bounding box center [838, 204] width 121 height 28
